Goal: Information Seeking & Learning: Check status

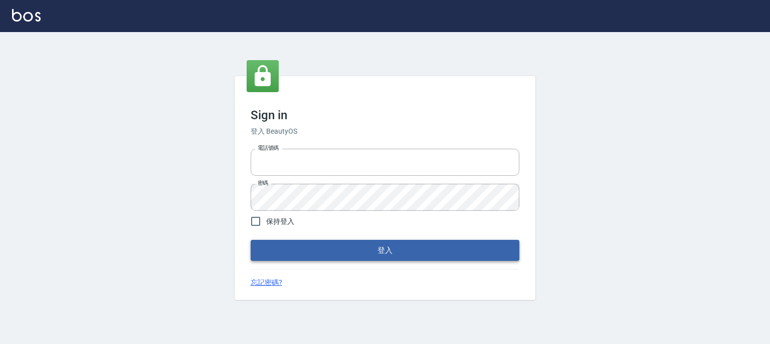
type input "0910967130"
click at [364, 246] on button "登入" at bounding box center [385, 250] width 269 height 21
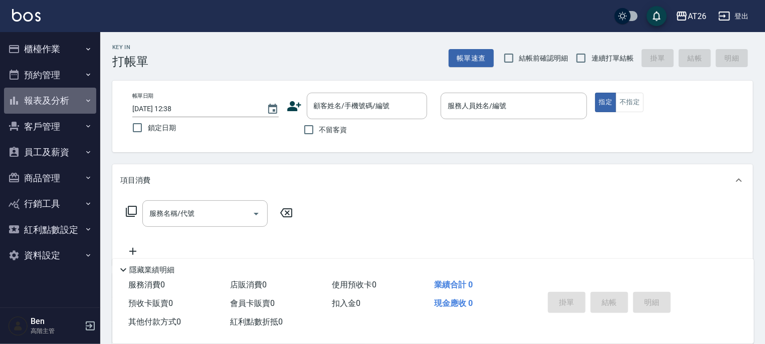
click at [55, 102] on button "報表及分析" at bounding box center [50, 101] width 92 height 26
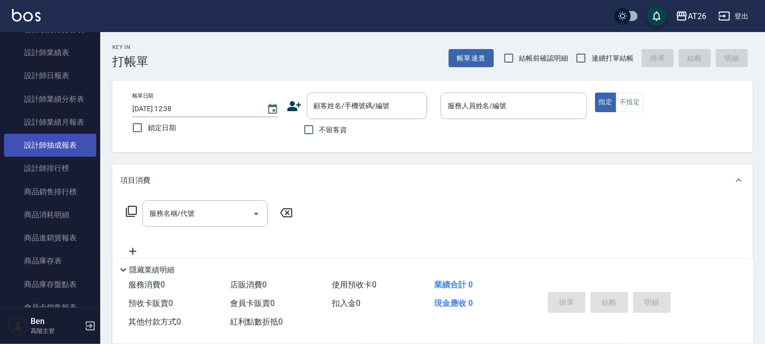
scroll to position [441, 0]
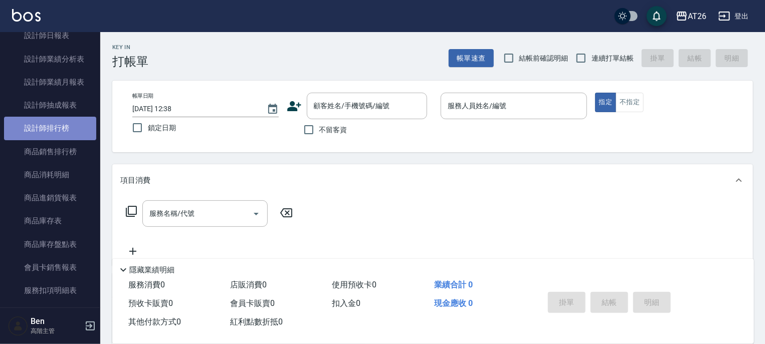
click at [64, 131] on link "設計師排行榜" at bounding box center [50, 128] width 92 height 23
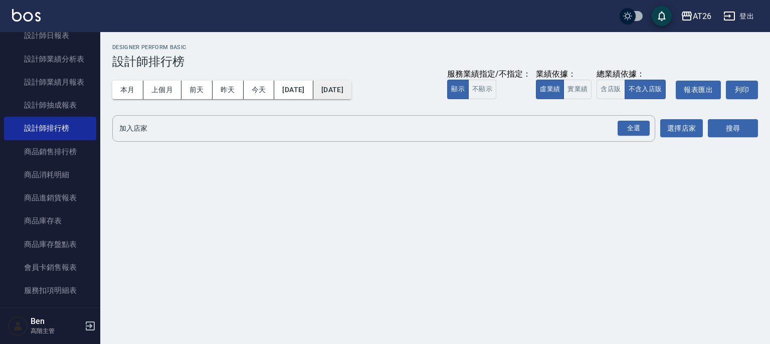
click at [351, 92] on button "[DATE]" at bounding box center [332, 90] width 38 height 19
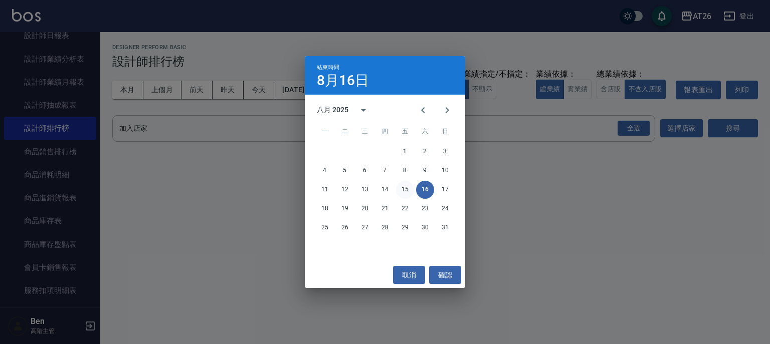
click at [408, 192] on button "15" at bounding box center [405, 190] width 18 height 18
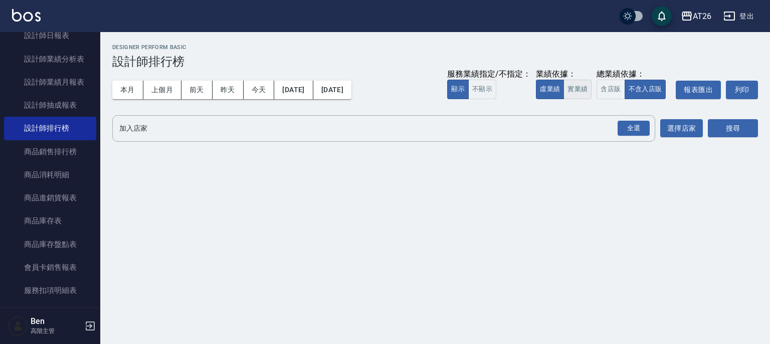
click at [580, 86] on button "實業績" at bounding box center [578, 90] width 28 height 20
click at [672, 131] on button "選擇店家" at bounding box center [681, 128] width 43 height 19
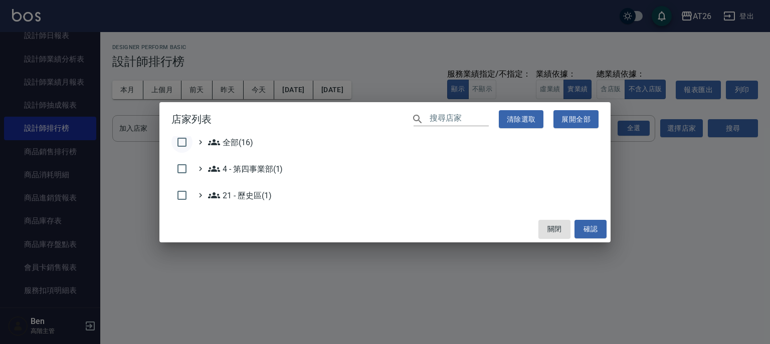
click at [181, 137] on input "checkbox" at bounding box center [181, 142] width 21 height 21
checkbox input "true"
click at [581, 229] on button "確認" at bounding box center [591, 229] width 32 height 19
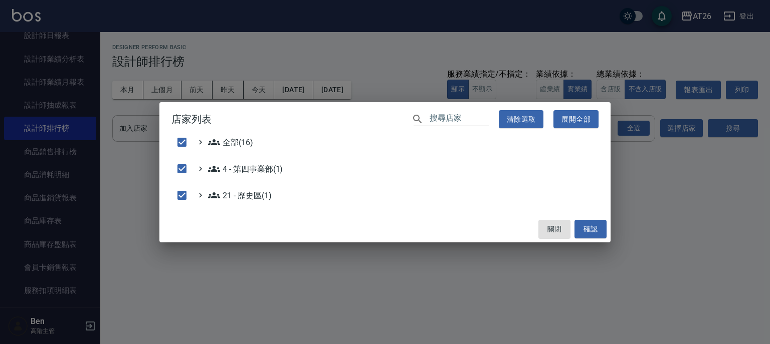
checkbox input "false"
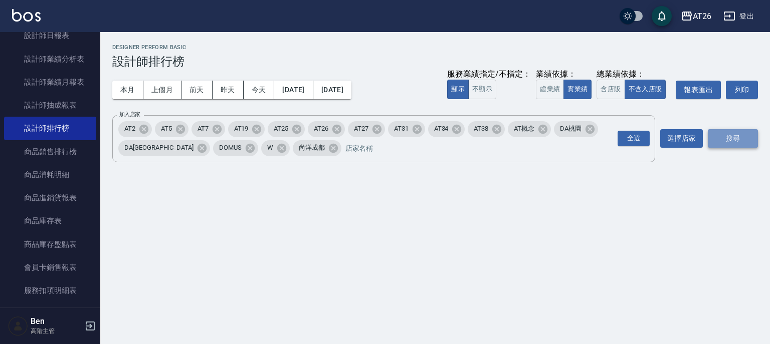
click at [721, 136] on button "搜尋" at bounding box center [733, 138] width 50 height 19
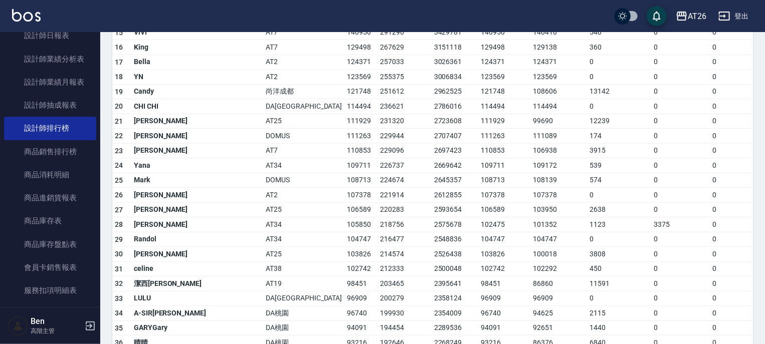
scroll to position [321, 0]
